Goal: Task Accomplishment & Management: Complete application form

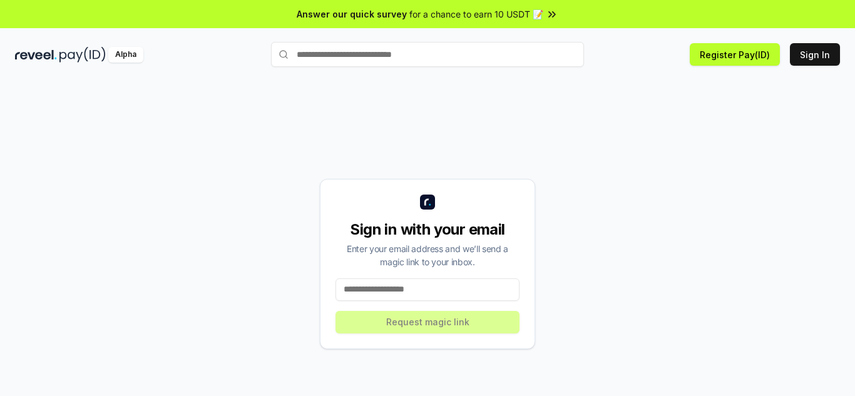
click at [441, 286] on input at bounding box center [428, 290] width 184 height 23
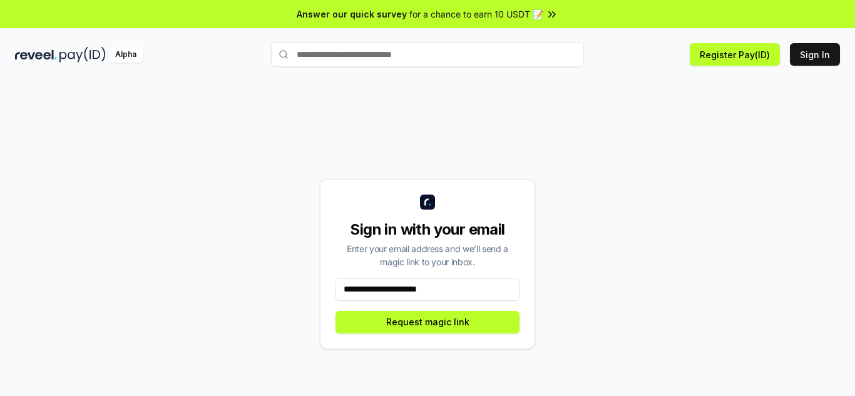
type input "**********"
click at [438, 326] on button "Request magic link" at bounding box center [428, 322] width 184 height 23
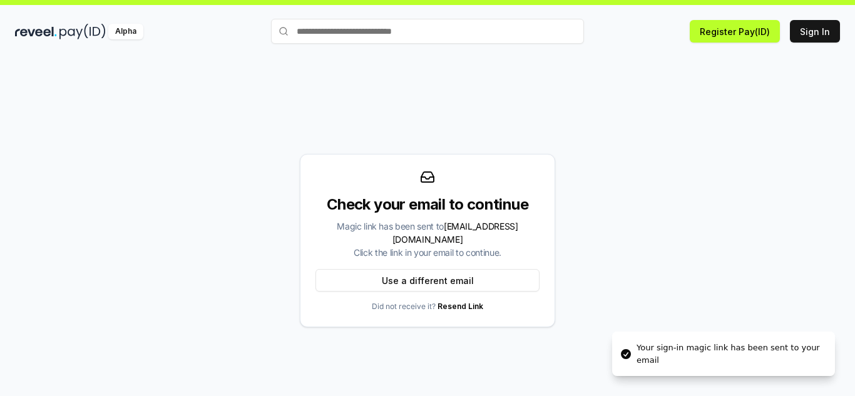
scroll to position [36, 0]
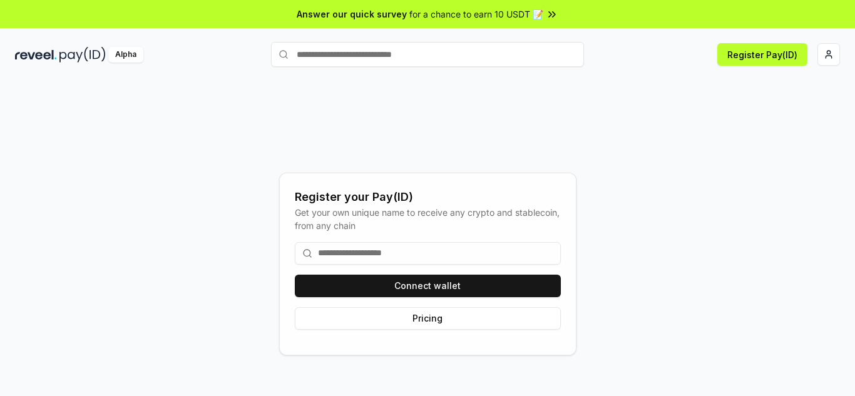
click at [448, 250] on input at bounding box center [428, 253] width 266 height 23
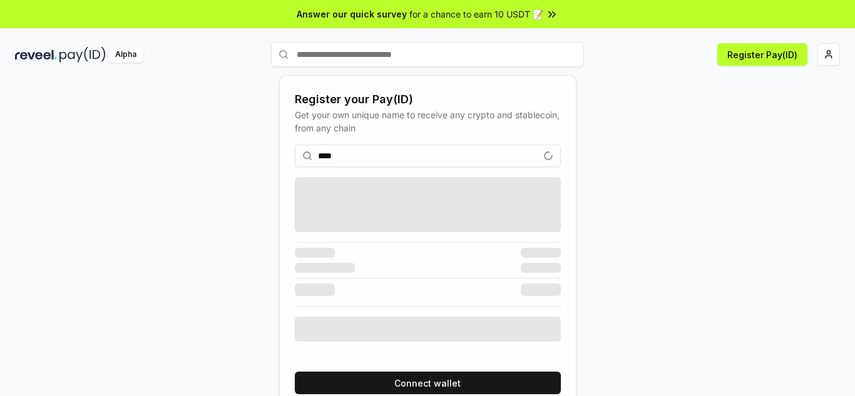
type input "*****"
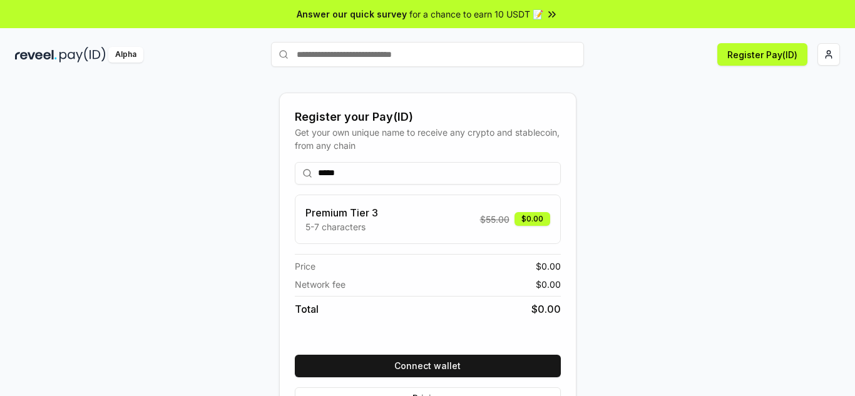
drag, startPoint x: 375, startPoint y: 165, endPoint x: 266, endPoint y: 171, distance: 109.1
click at [266, 171] on div "Register your Pay(ID) Get your own unique name to receive any crypto and stable…" at bounding box center [427, 264] width 825 height 336
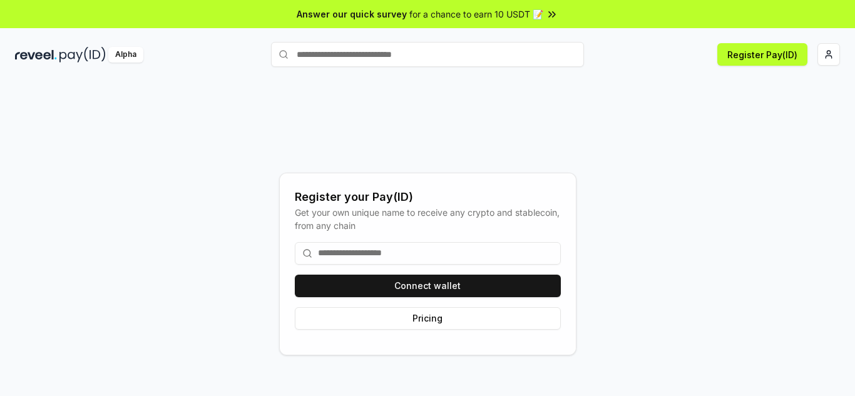
type input "*"
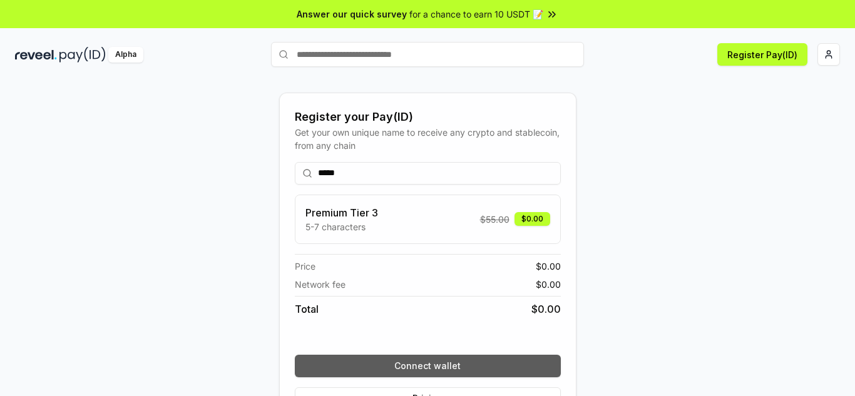
type input "*****"
click at [492, 358] on button "Connect wallet" at bounding box center [428, 366] width 266 height 23
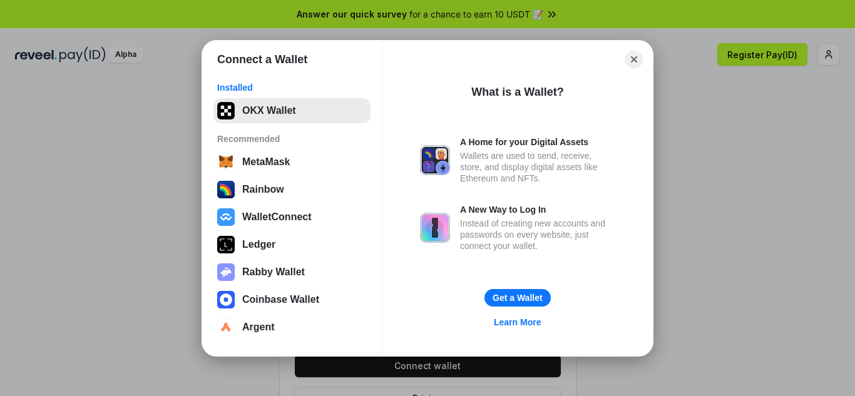
click at [261, 118] on button "OKX Wallet" at bounding box center [292, 110] width 157 height 25
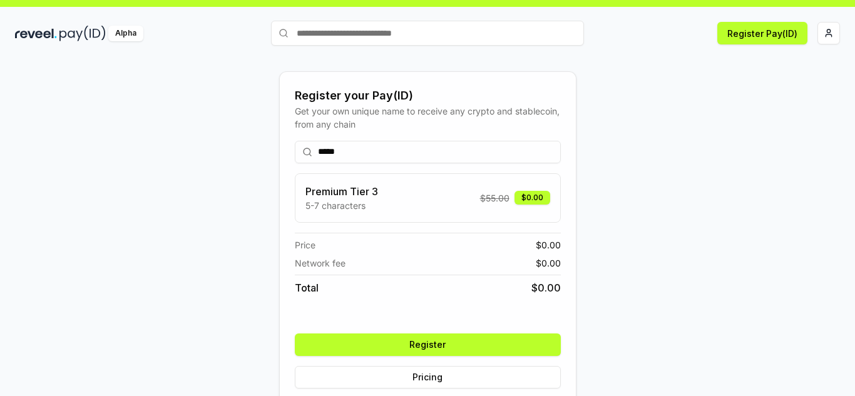
scroll to position [39, 0]
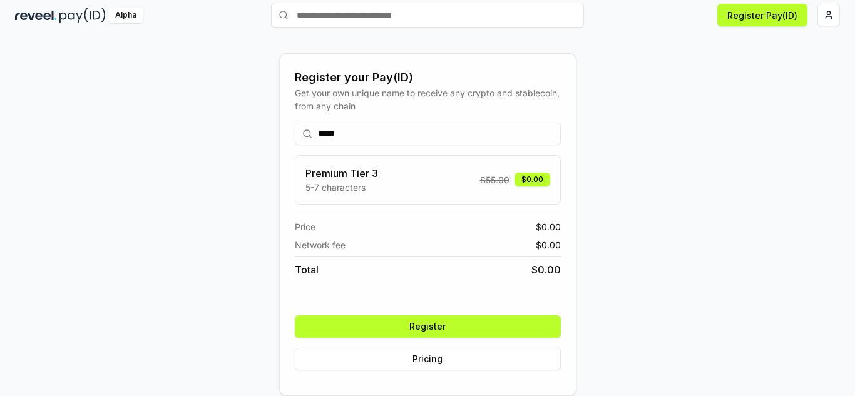
click at [453, 325] on button "Register" at bounding box center [428, 327] width 266 height 23
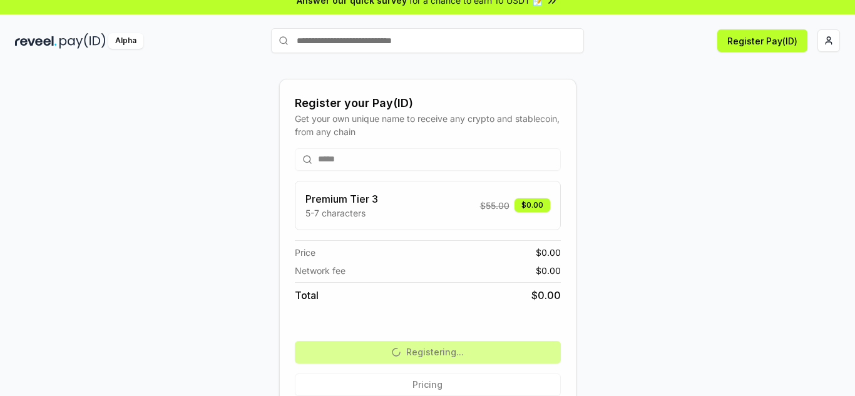
scroll to position [0, 0]
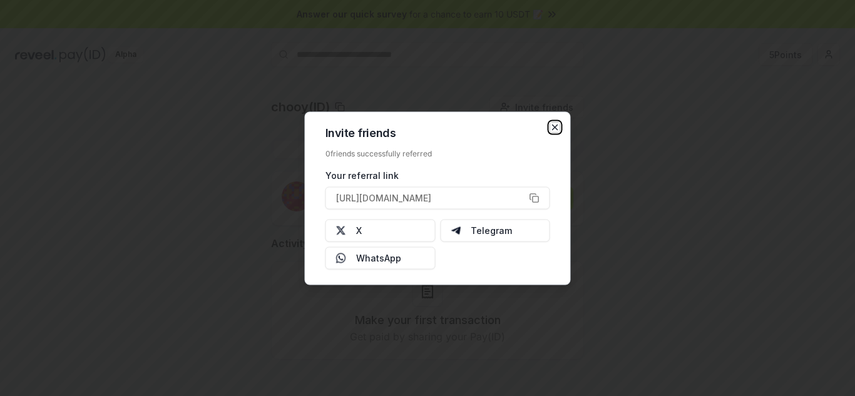
click at [560, 125] on icon "button" at bounding box center [555, 127] width 10 height 10
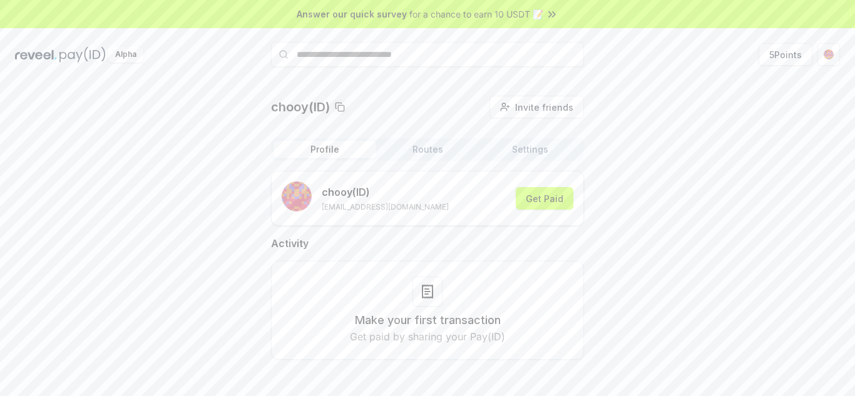
click at [443, 147] on button "Routes" at bounding box center [427, 150] width 103 height 18
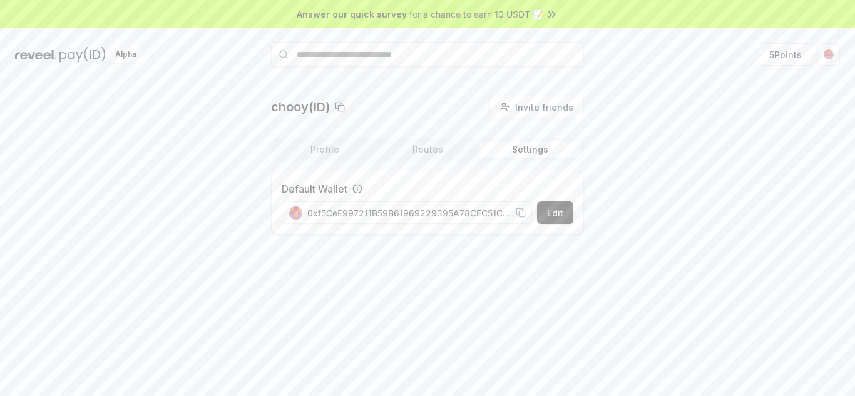
click at [535, 143] on button "Settings" at bounding box center [530, 150] width 103 height 18
click at [425, 164] on div "Profile Routes Settings Default Wallet Edit 0xf5CeE997211B59B61969229395A78CEC5…" at bounding box center [427, 191] width 313 height 106
click at [431, 149] on button "Routes" at bounding box center [427, 150] width 103 height 18
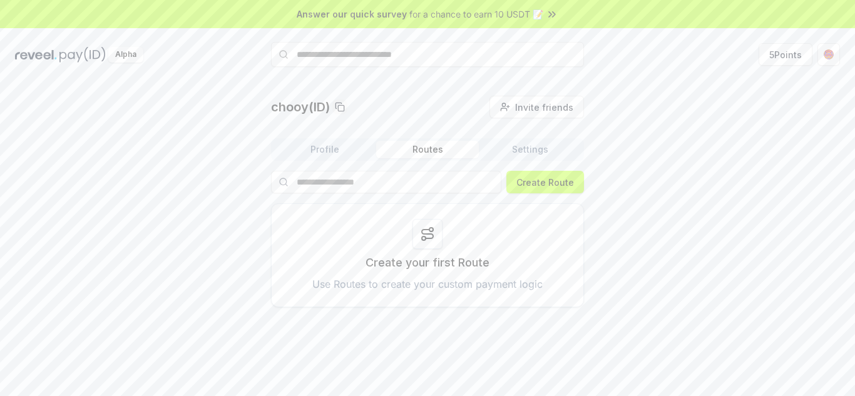
click at [342, 147] on button "Profile" at bounding box center [325, 150] width 103 height 18
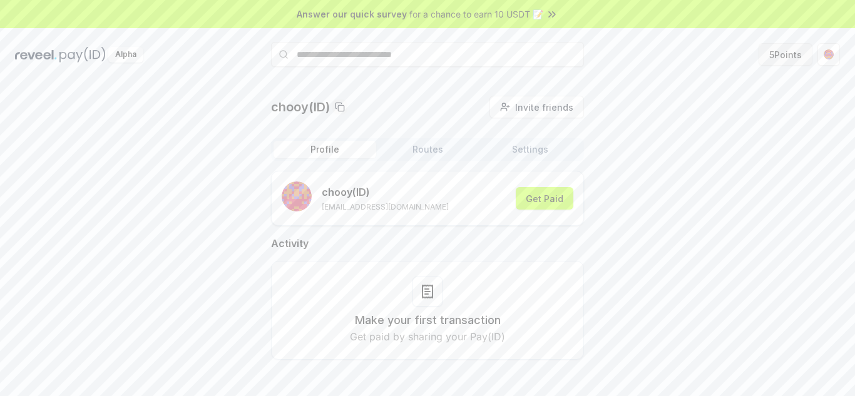
click at [785, 52] on button "5 Points" at bounding box center [786, 54] width 54 height 23
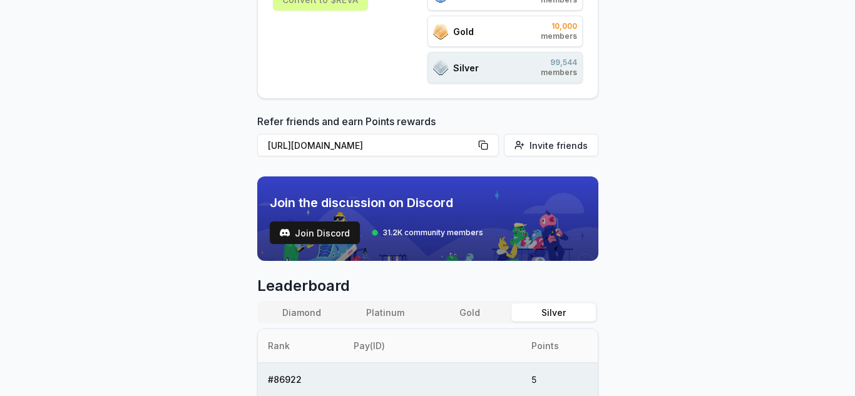
scroll to position [247, 0]
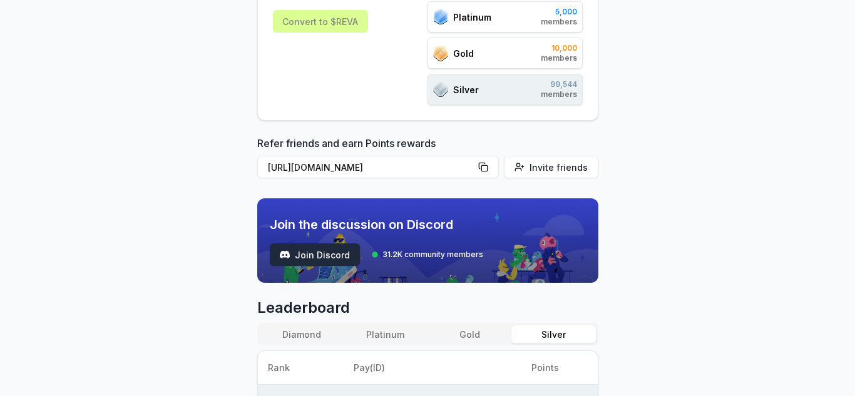
click at [324, 246] on button "Join Discord" at bounding box center [315, 255] width 90 height 23
